Goal: Task Accomplishment & Management: Manage account settings

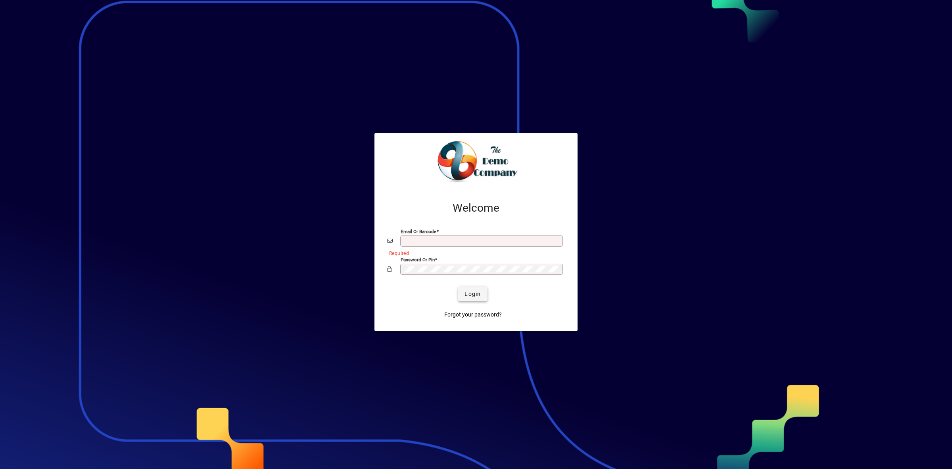
type input "**********"
click at [479, 292] on span "Login" at bounding box center [473, 294] width 16 height 8
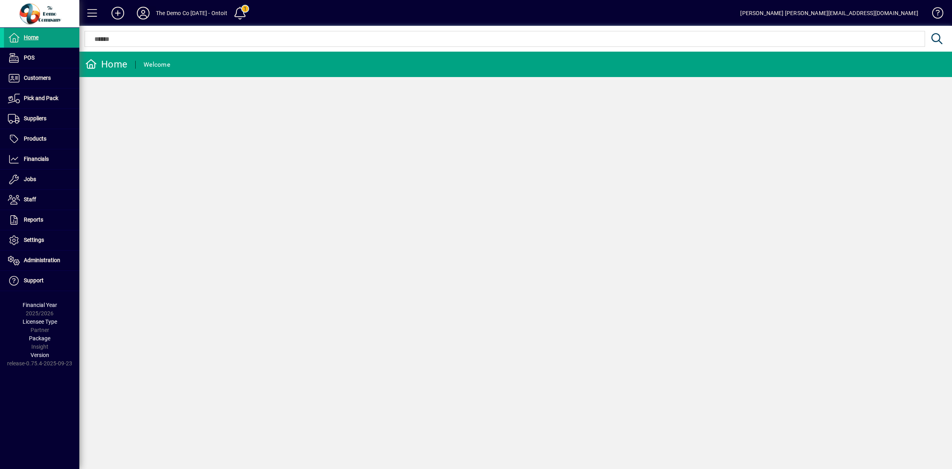
click at [144, 14] on icon at bounding box center [143, 13] width 16 height 13
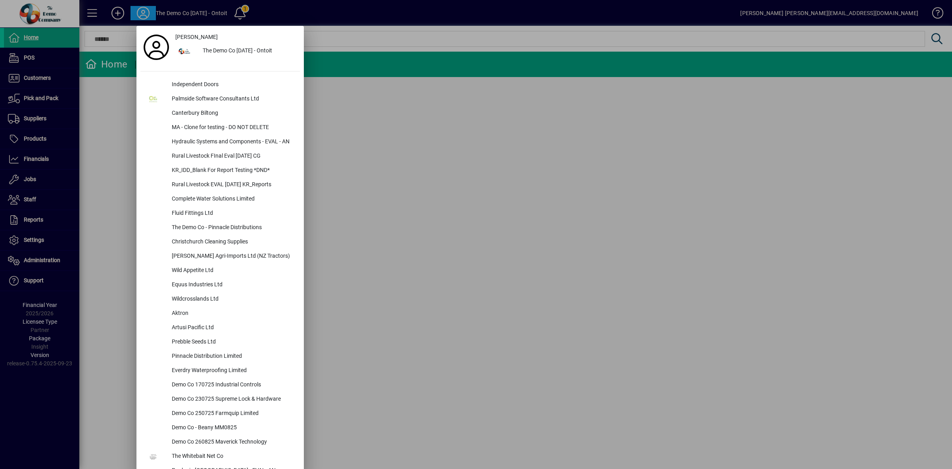
click at [388, 196] on div at bounding box center [476, 234] width 952 height 469
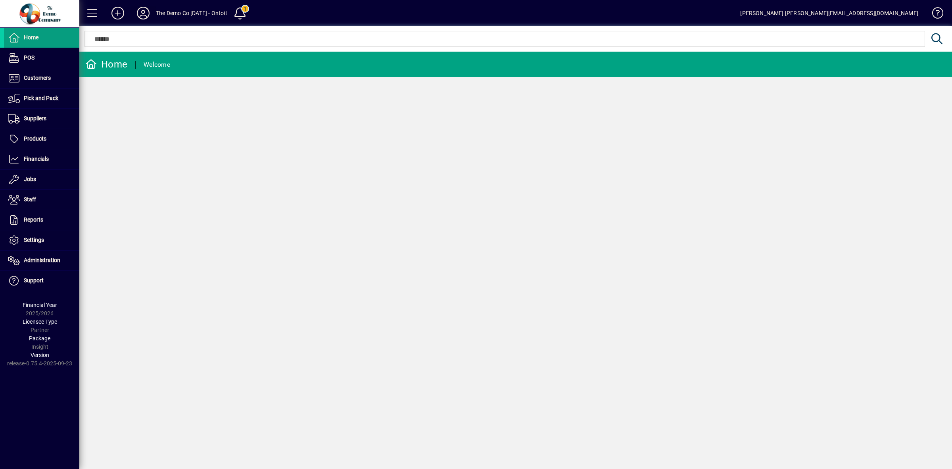
click at [144, 14] on icon at bounding box center [143, 13] width 16 height 13
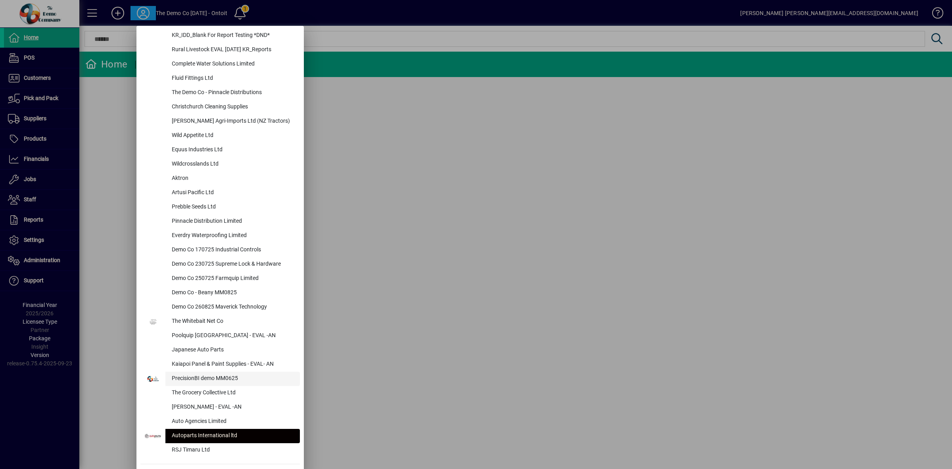
scroll to position [155, 0]
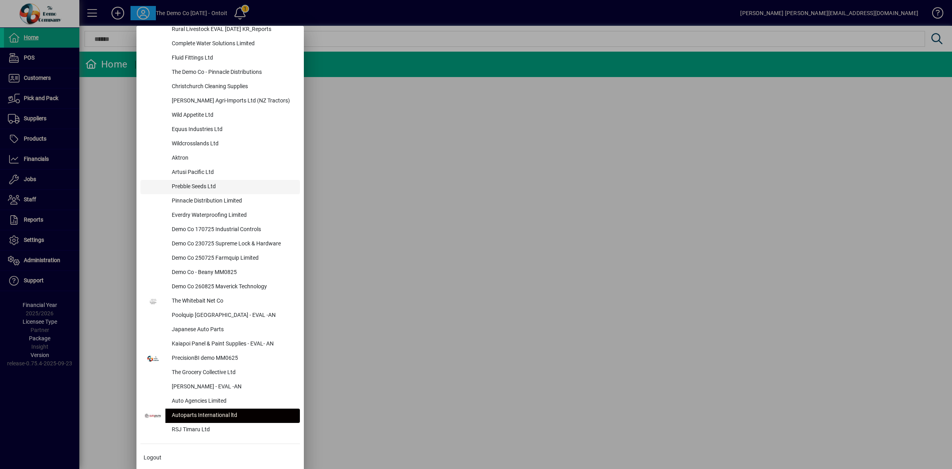
click at [202, 187] on div "Prebble Seeds Ltd" at bounding box center [232, 187] width 135 height 14
